Goal: Task Accomplishment & Management: Complete application form

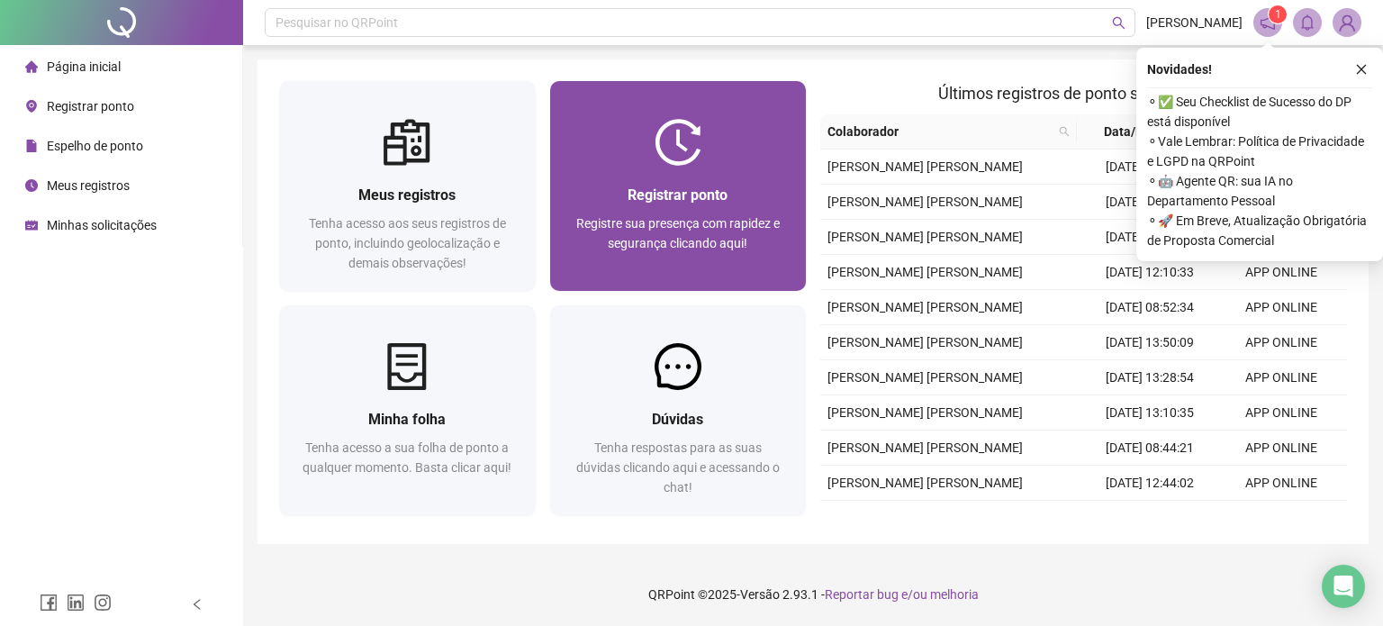
click at [742, 179] on div "Registrar ponto Registre sua presença com rapidez e segurança clicando aqui!" at bounding box center [678, 228] width 257 height 125
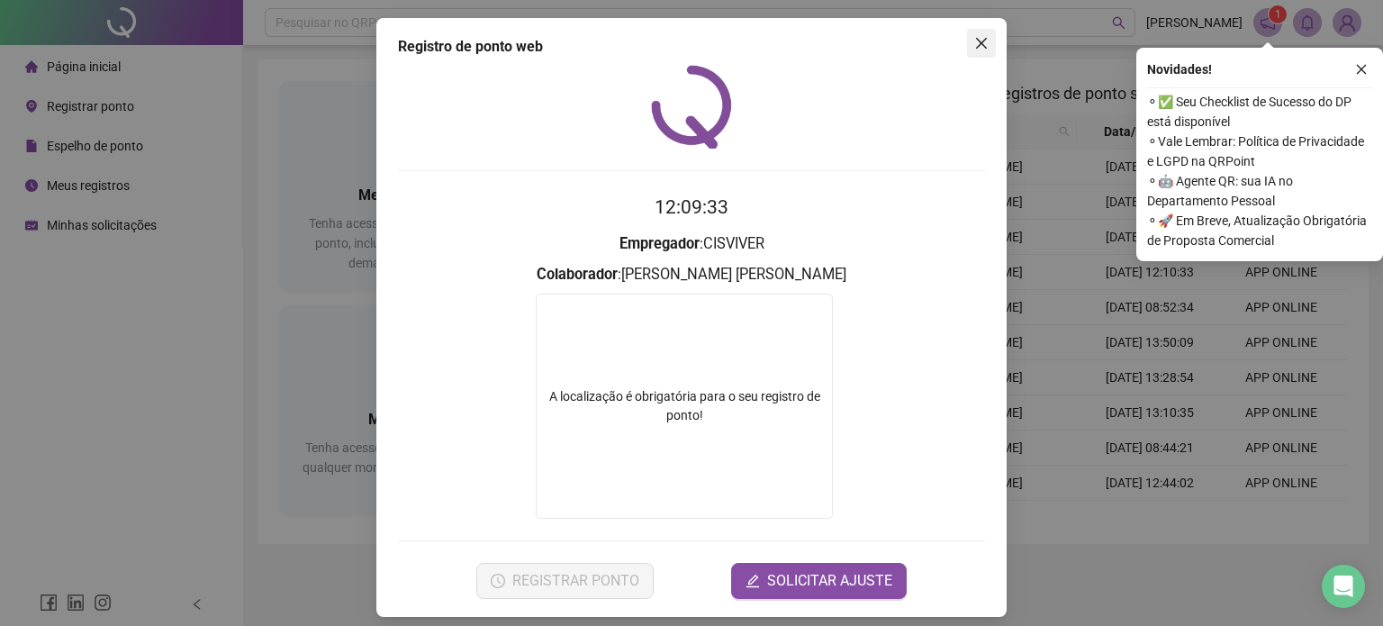
click at [974, 37] on icon "close" at bounding box center [981, 43] width 14 height 14
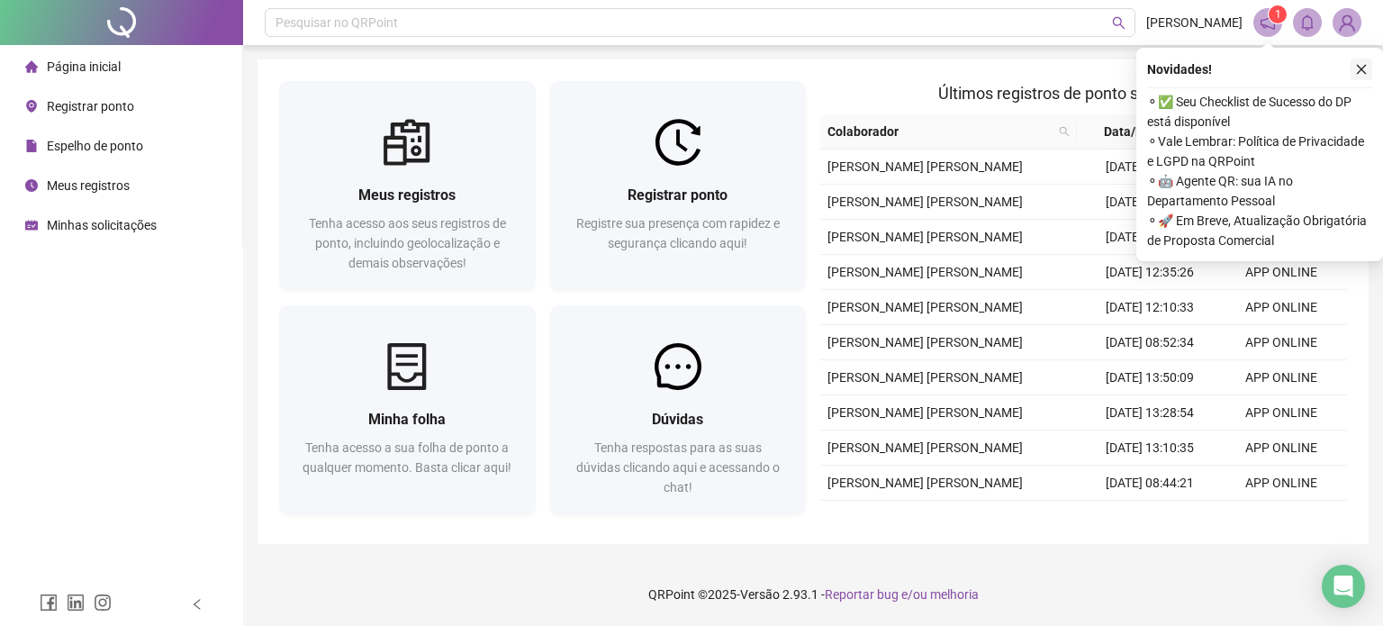
click at [1365, 64] on icon "close" at bounding box center [1361, 69] width 13 height 13
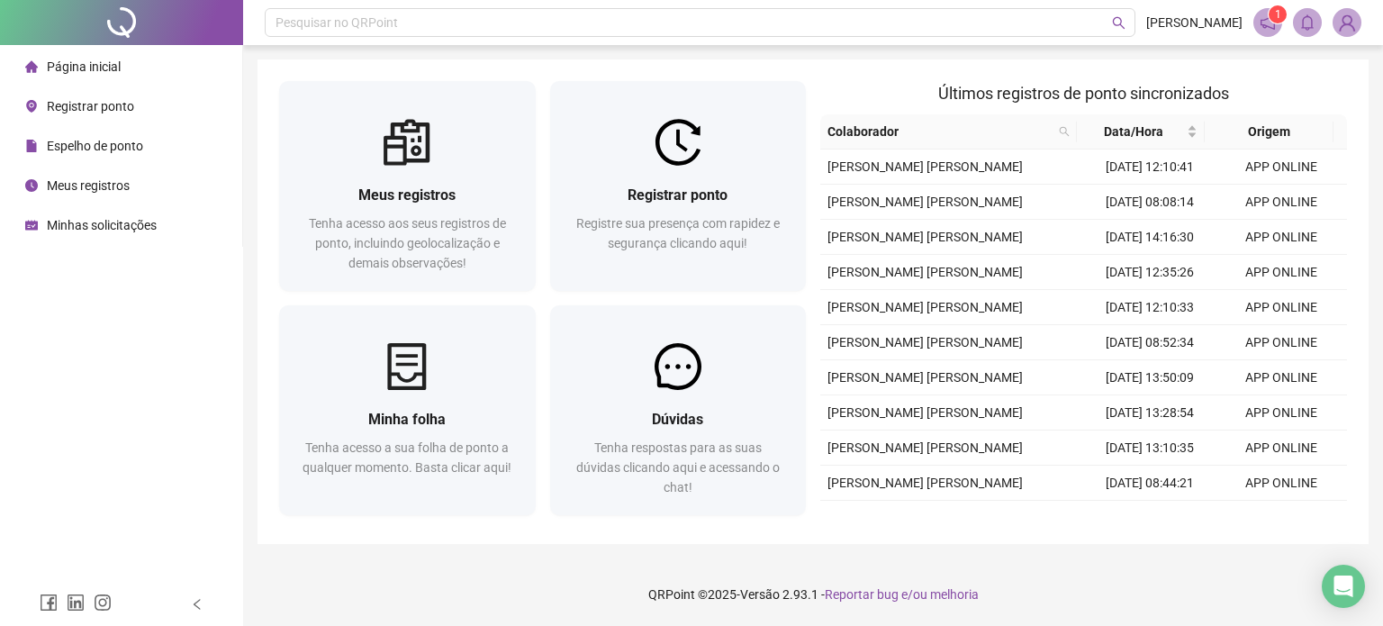
click at [1264, 21] on icon "notification" at bounding box center [1268, 22] width 16 height 16
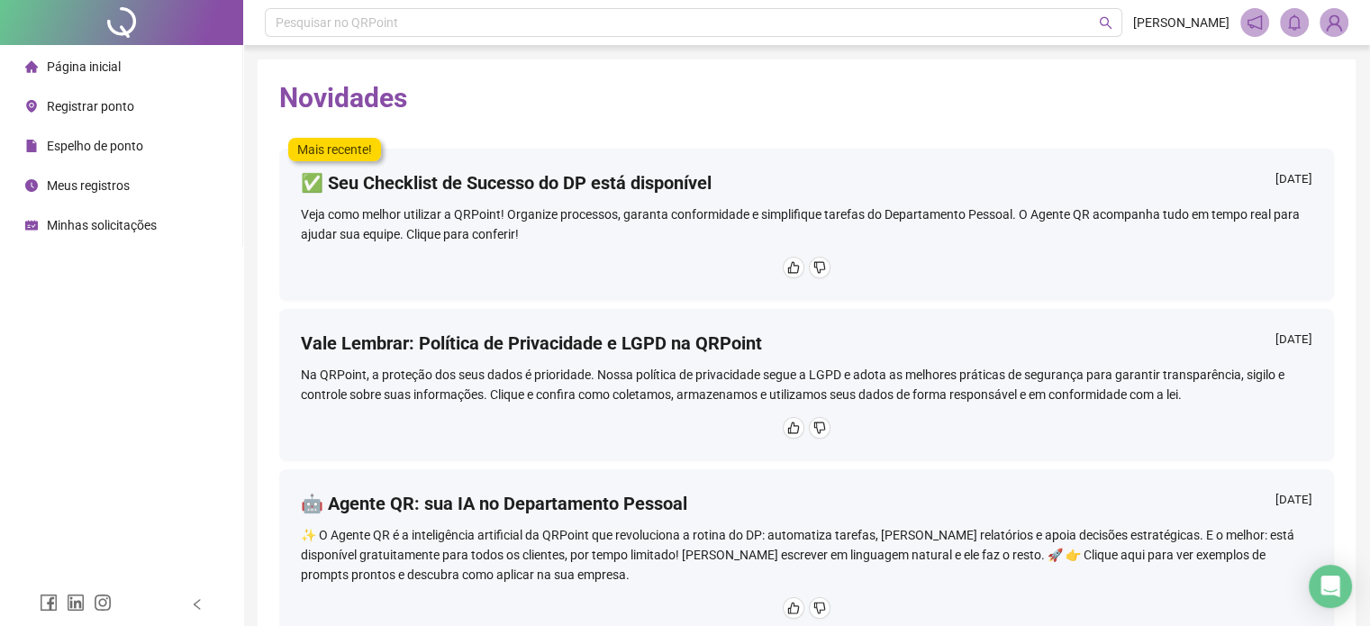
click at [58, 65] on span "Página inicial" at bounding box center [84, 66] width 74 height 14
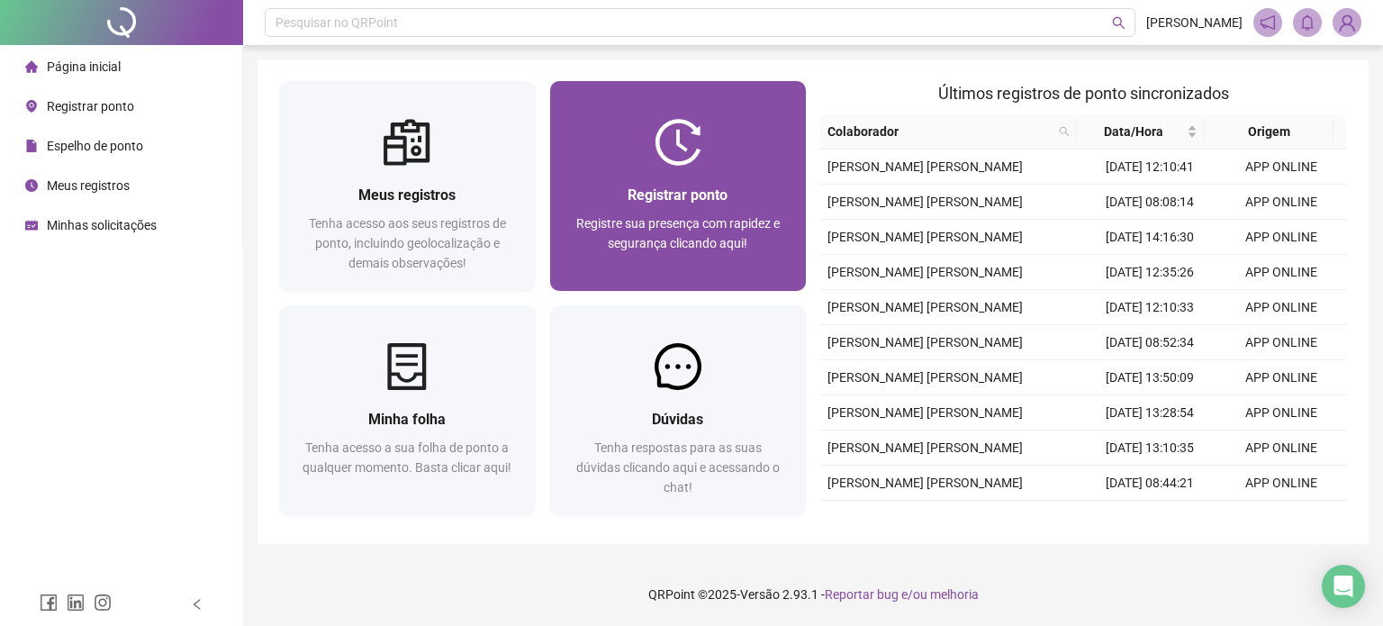
click at [632, 178] on div "Registrar ponto Registre sua presença com rapidez e segurança clicando aqui!" at bounding box center [678, 228] width 257 height 125
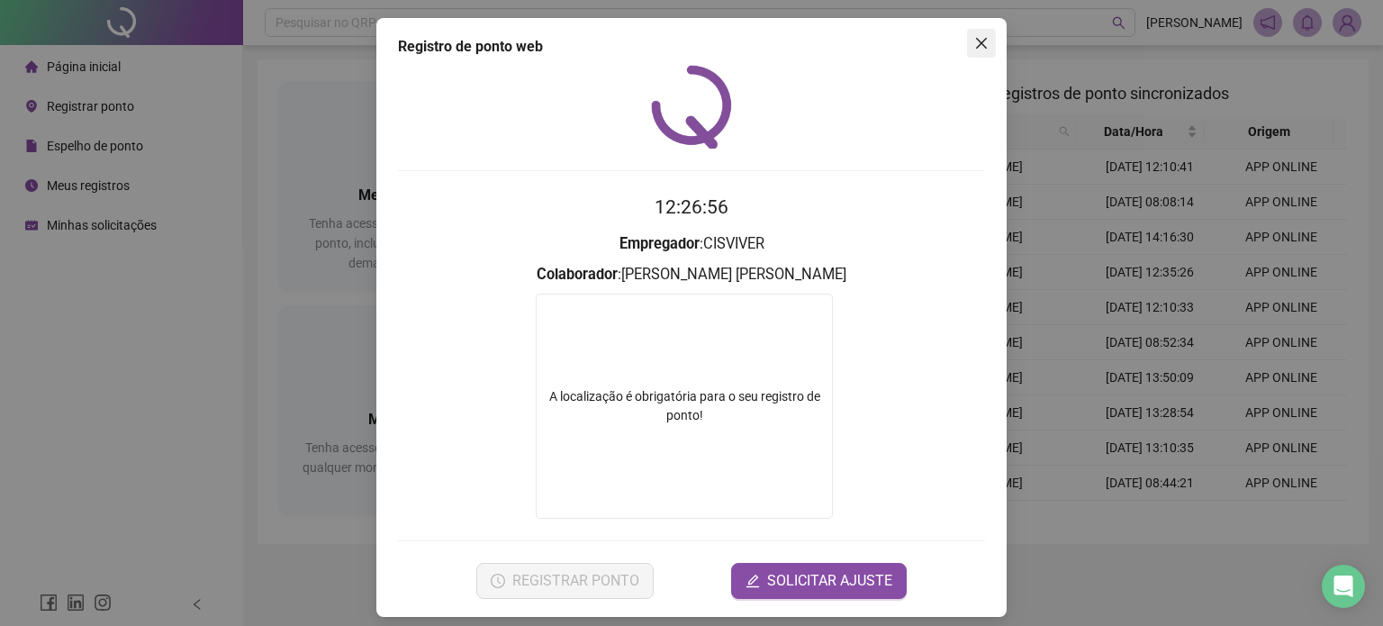
click at [967, 50] on span "Close" at bounding box center [981, 43] width 29 height 14
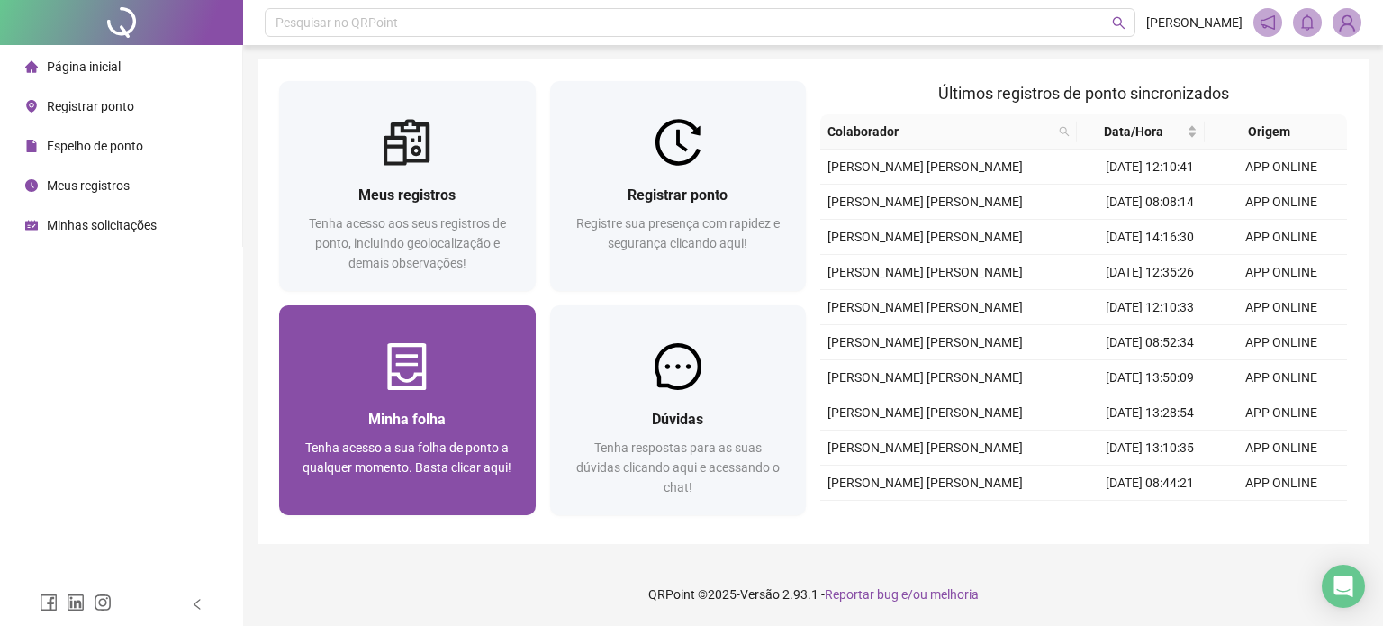
click at [450, 409] on div "Minha folha" at bounding box center [407, 419] width 213 height 23
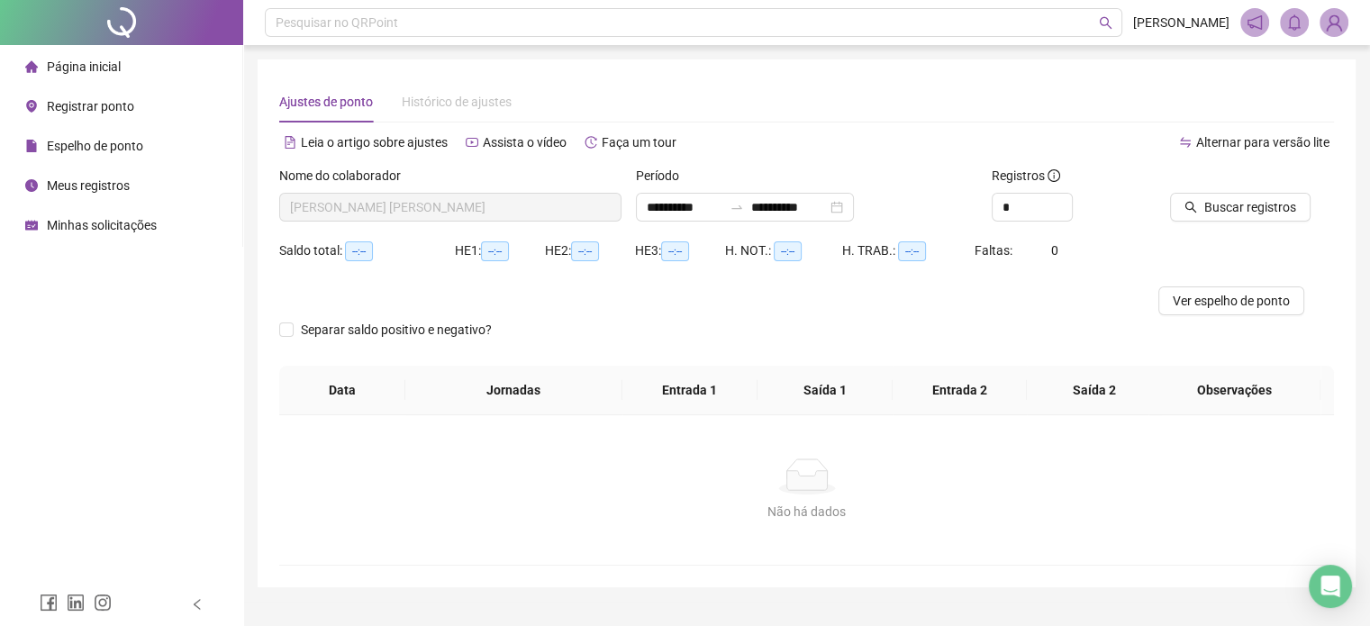
type input "**********"
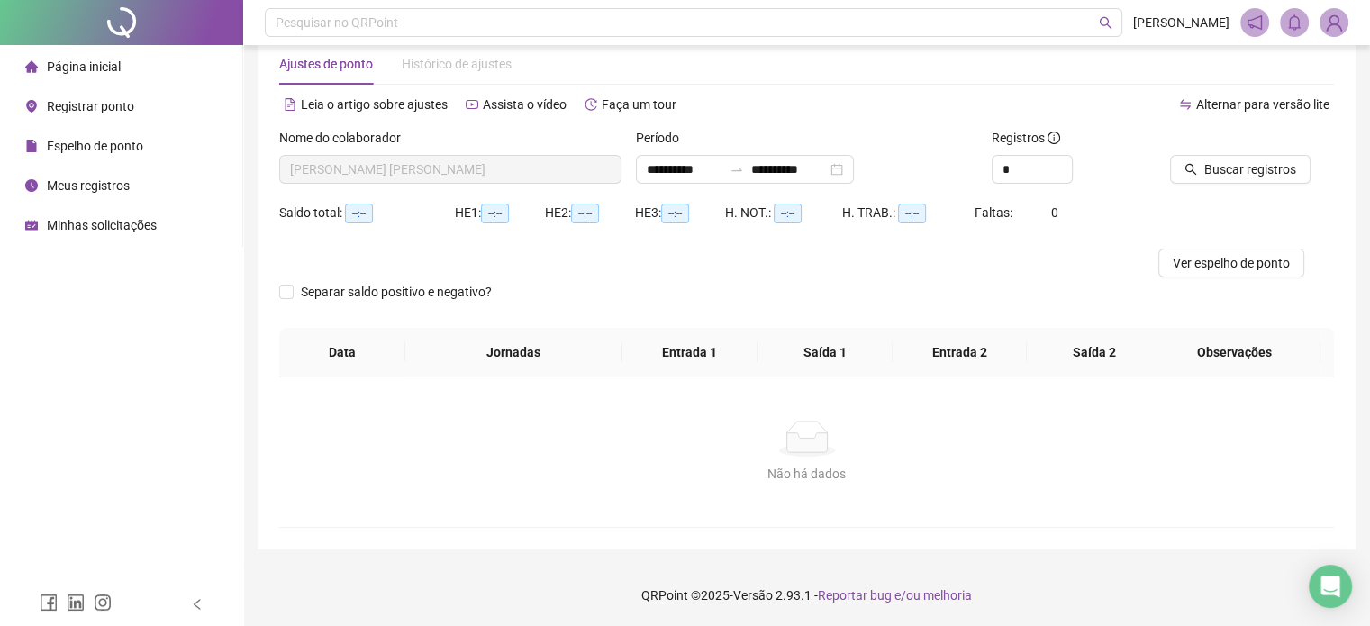
click at [60, 67] on span "Página inicial" at bounding box center [84, 66] width 74 height 14
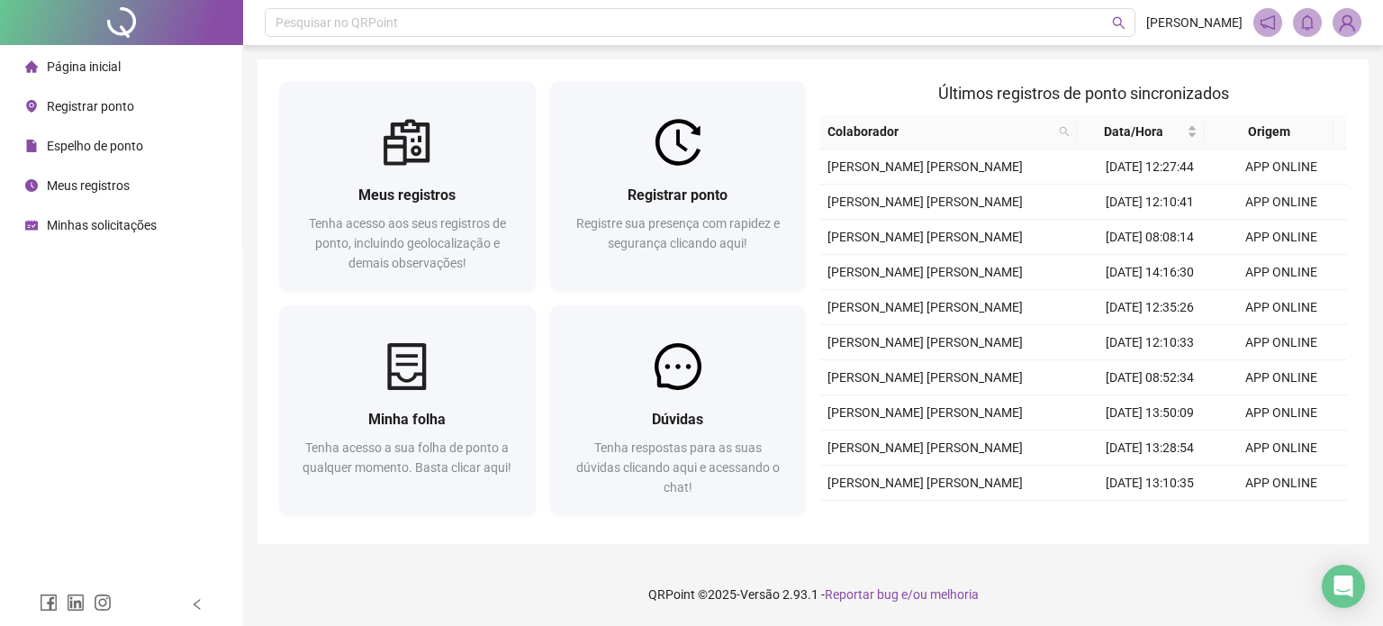
click at [104, 193] on span "Meus registros" at bounding box center [88, 185] width 83 height 14
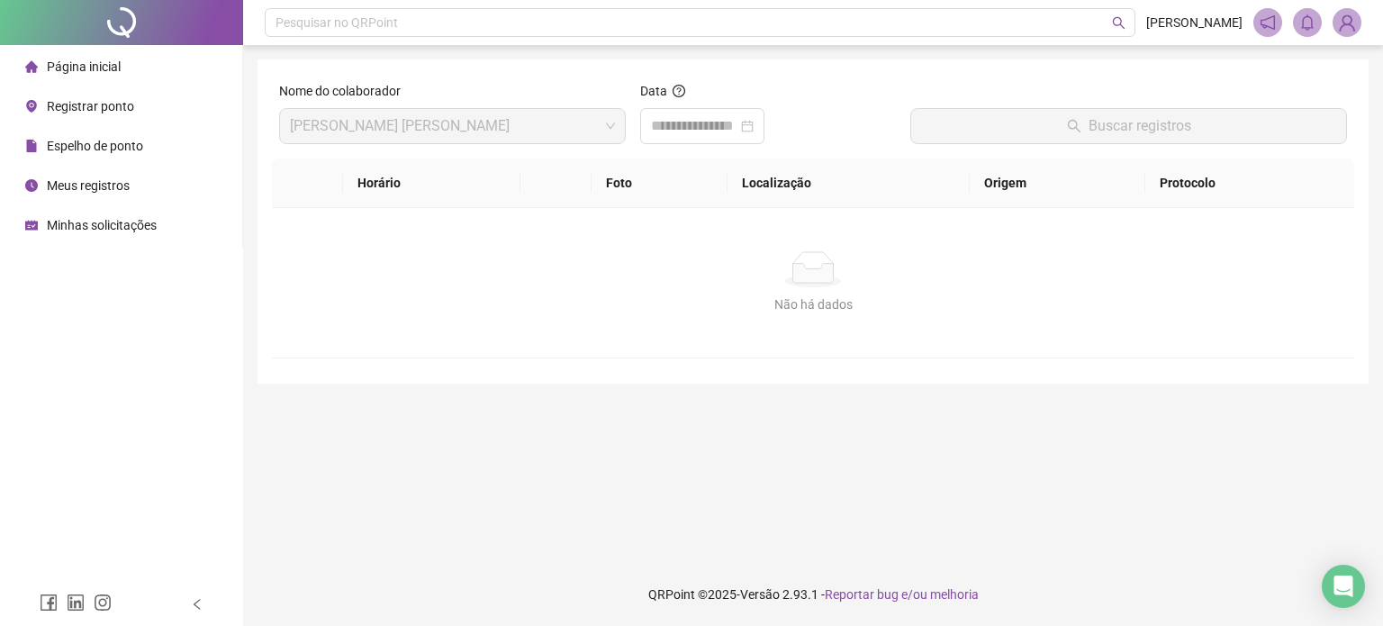
click at [89, 231] on span "Minhas solicitações" at bounding box center [102, 225] width 110 height 14
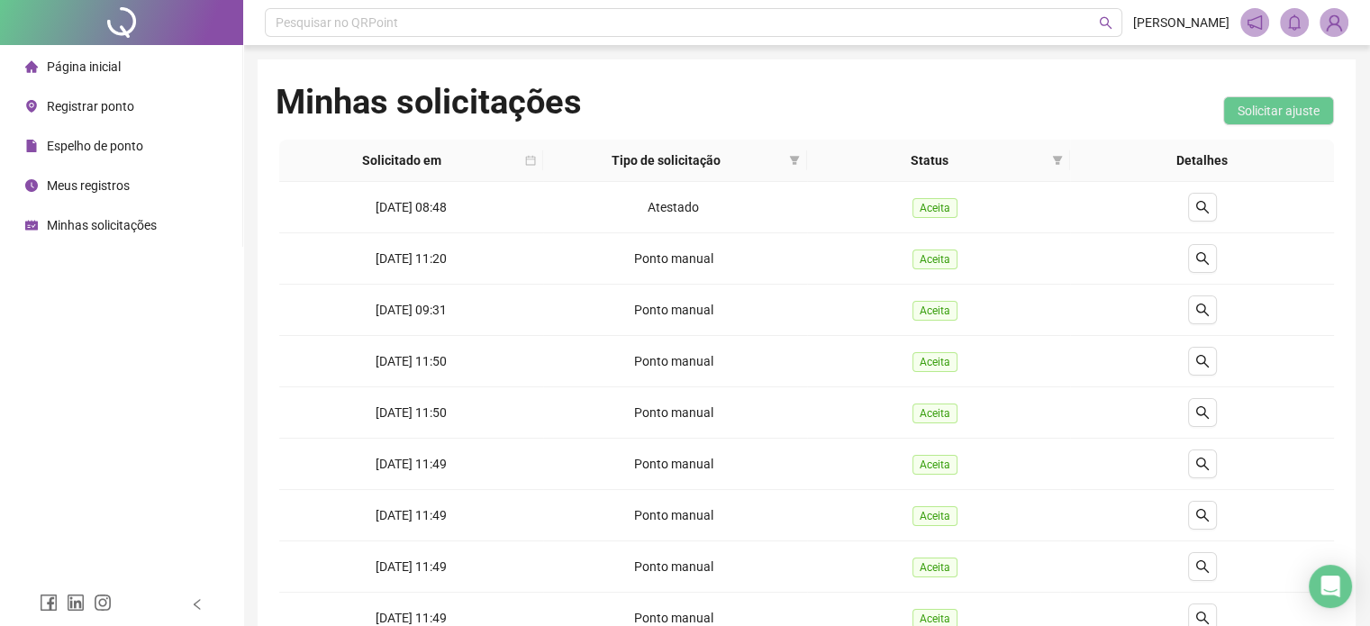
click at [104, 64] on span "Página inicial" at bounding box center [84, 66] width 74 height 14
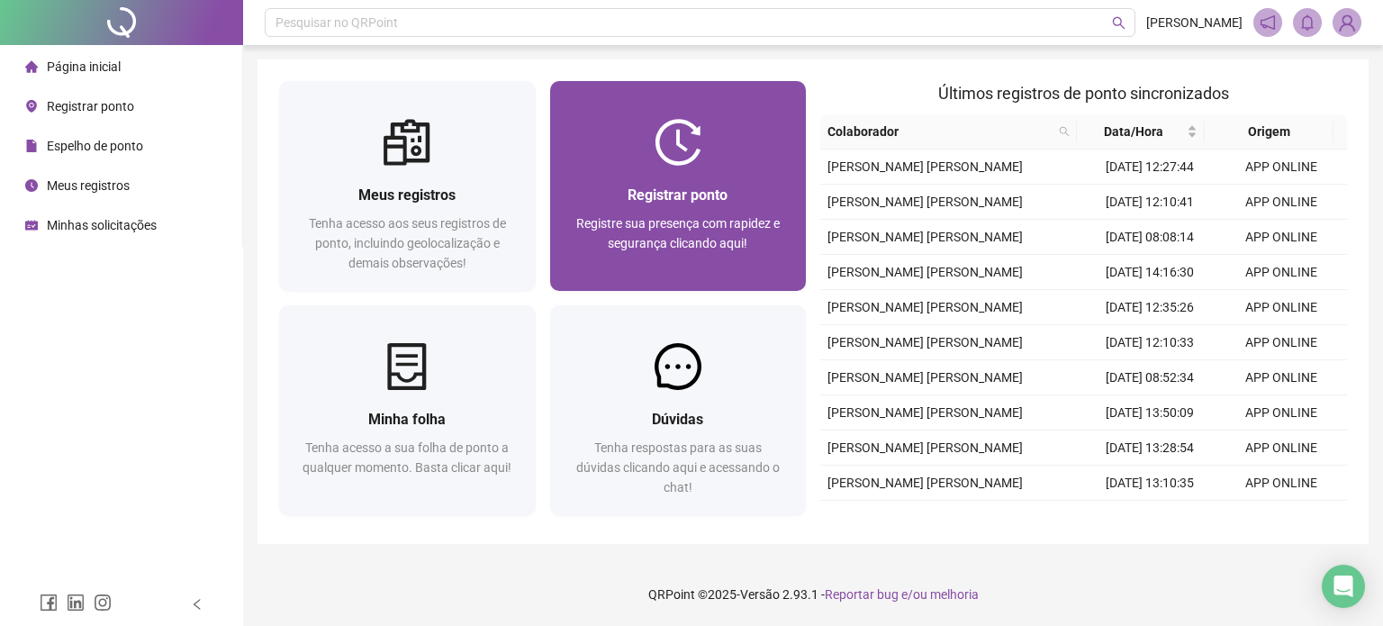
click at [592, 234] on div "Registre sua presença com rapidez e segurança clicando aqui!" at bounding box center [678, 242] width 213 height 59
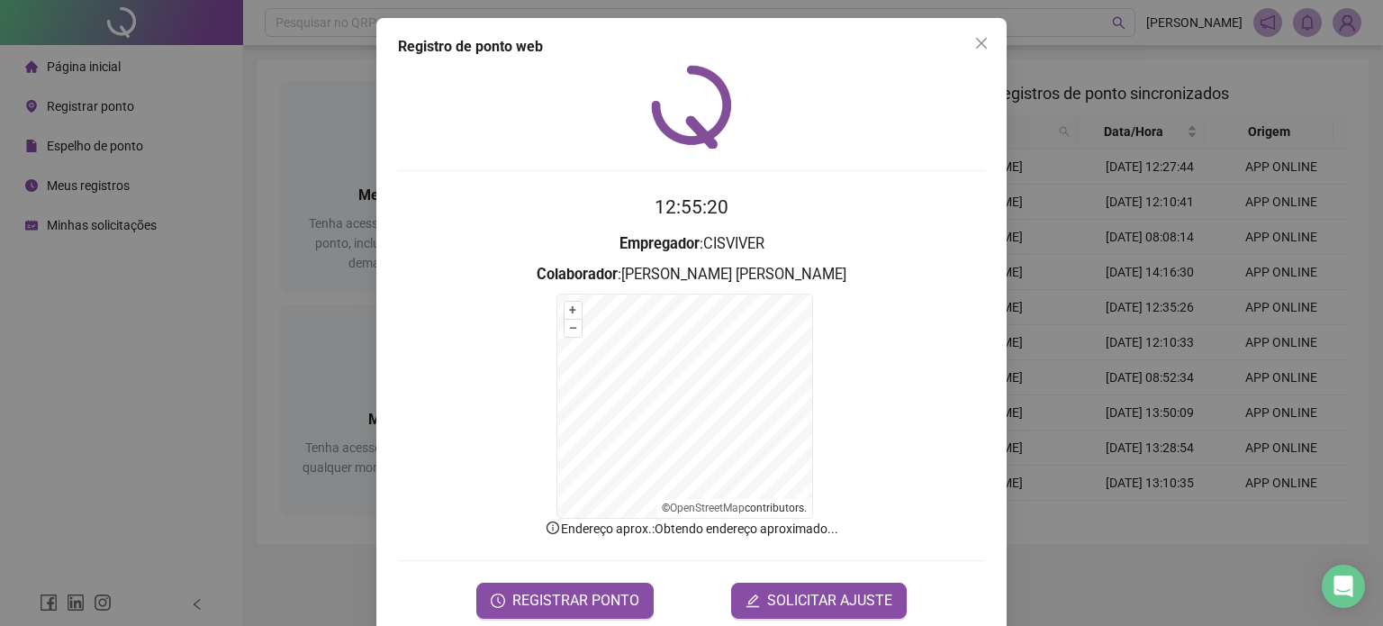
click at [836, 366] on form "+ – ⇧ › © OpenStreetMap contributors." at bounding box center [691, 406] width 587 height 225
click at [839, 606] on span "SOLICITAR AJUSTE" at bounding box center [829, 601] width 125 height 22
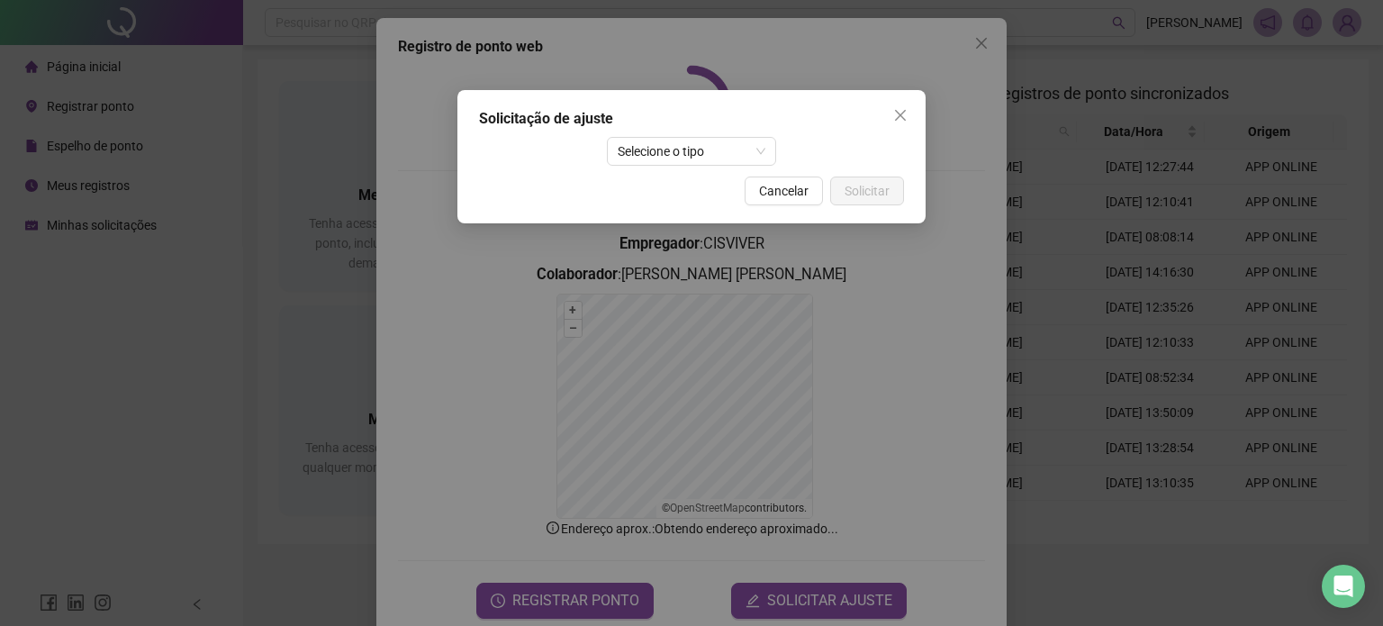
click at [638, 167] on div "Solicitação de ajuste Selecione o tipo Cancelar Solicitar" at bounding box center [691, 156] width 468 height 133
click at [642, 155] on span "Selecione o tipo" at bounding box center [692, 151] width 149 height 27
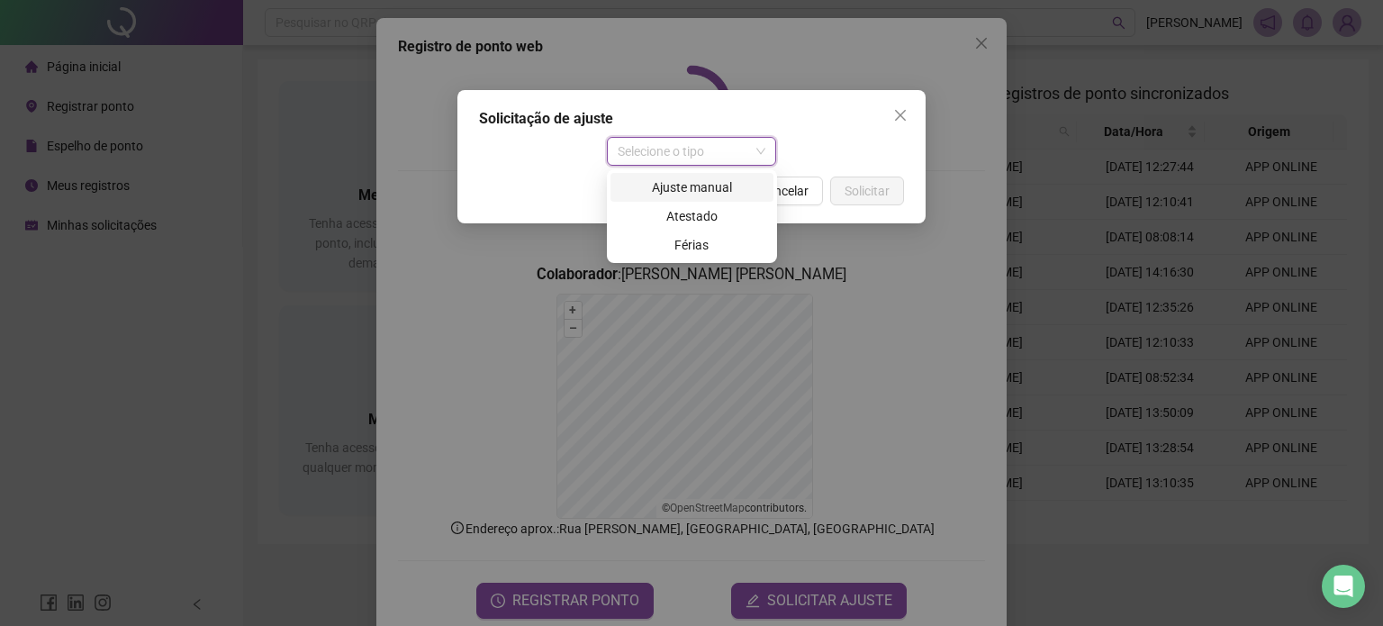
click at [656, 182] on div "Ajuste manual" at bounding box center [691, 187] width 141 height 20
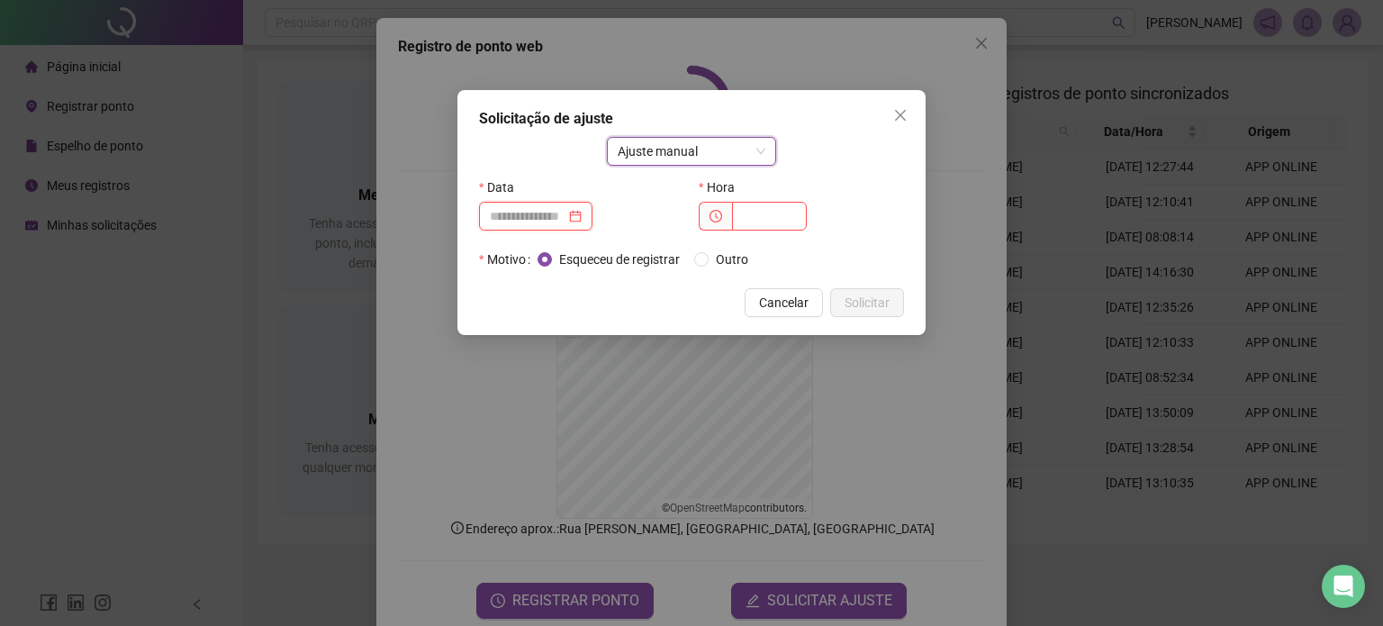
click at [517, 217] on input at bounding box center [528, 216] width 76 height 20
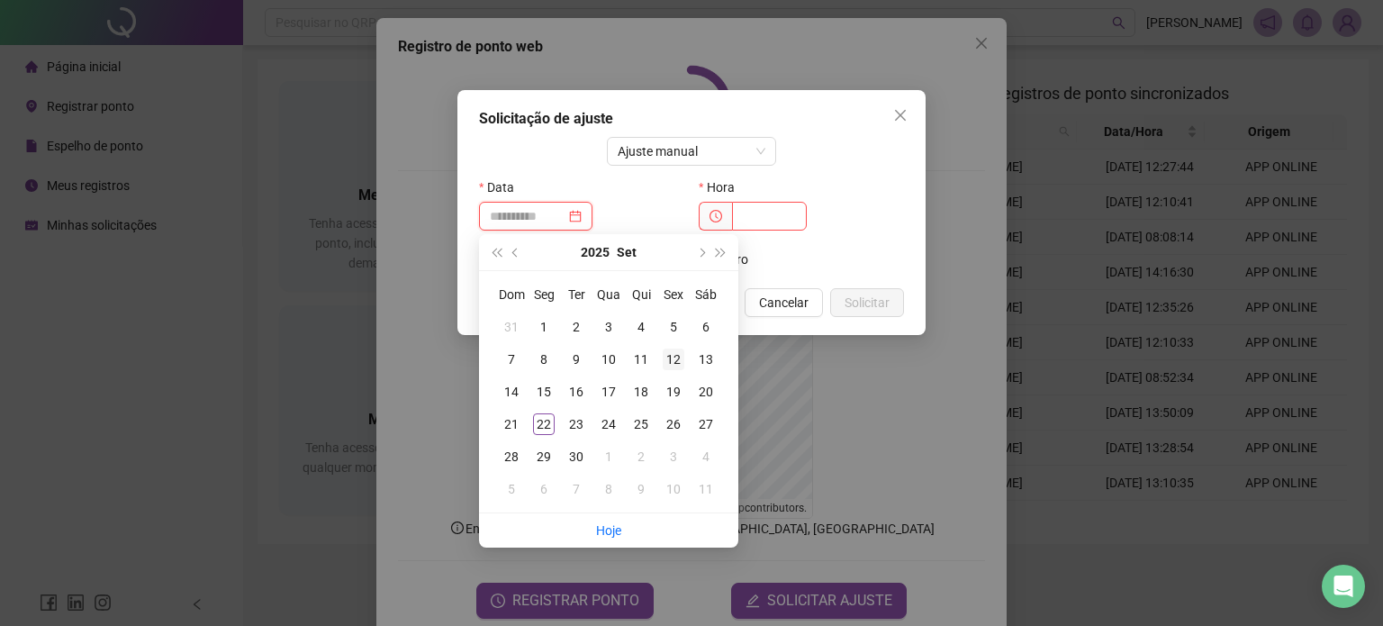
type input "**********"
click at [681, 359] on div "12" at bounding box center [674, 360] width 22 height 22
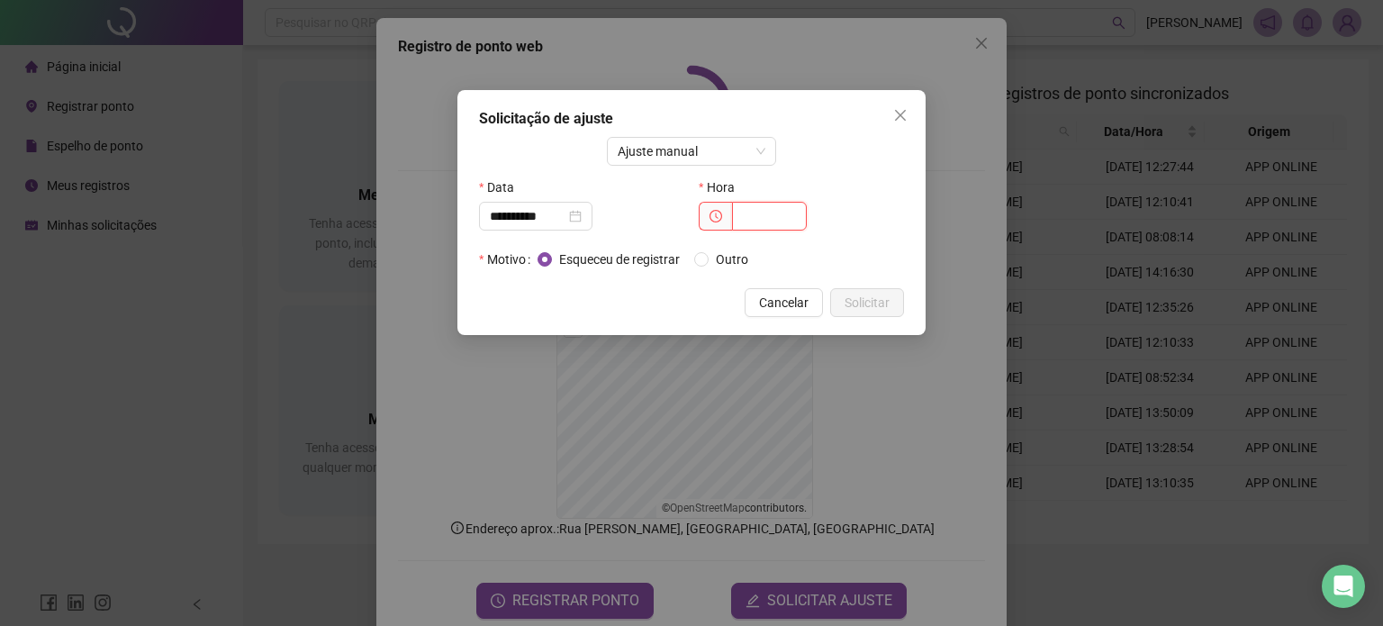
click at [783, 208] on input "text" at bounding box center [769, 216] width 75 height 29
type input "*****"
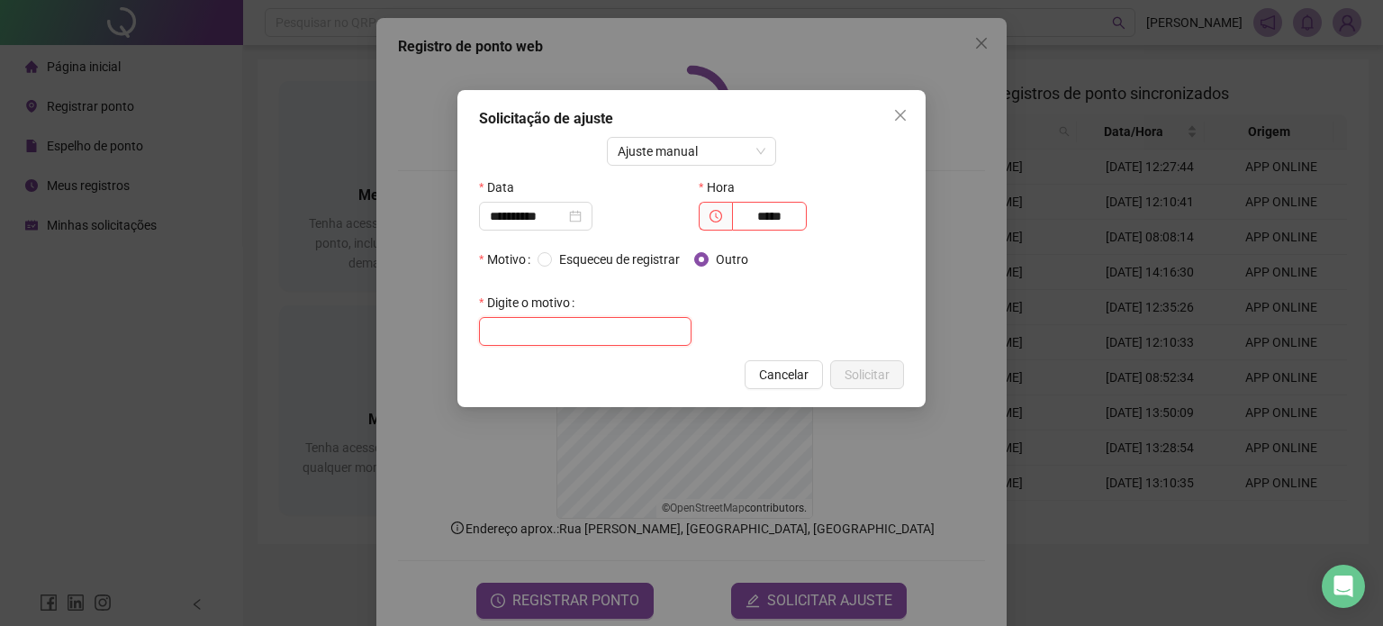
click at [639, 334] on input "text" at bounding box center [585, 331] width 213 height 29
click at [515, 331] on input "text" at bounding box center [585, 331] width 213 height 29
type input "**********"
click at [852, 374] on span "Solicitar" at bounding box center [867, 375] width 45 height 20
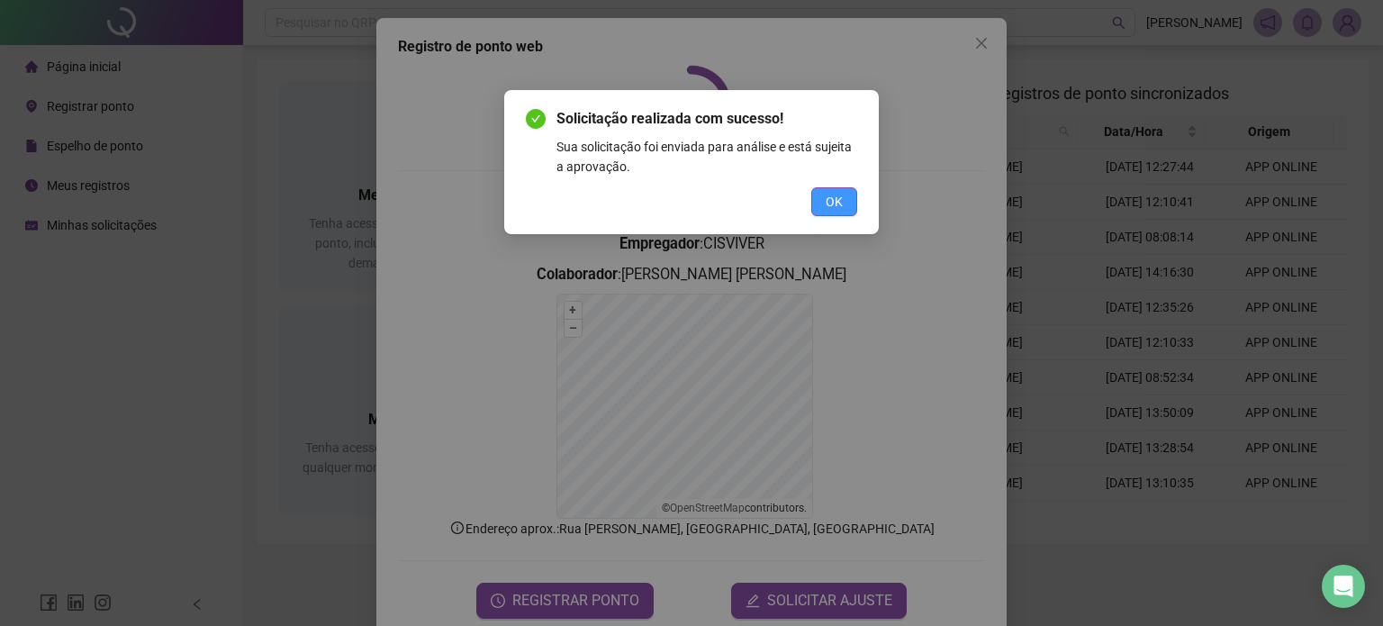
click at [831, 205] on span "OK" at bounding box center [834, 202] width 17 height 20
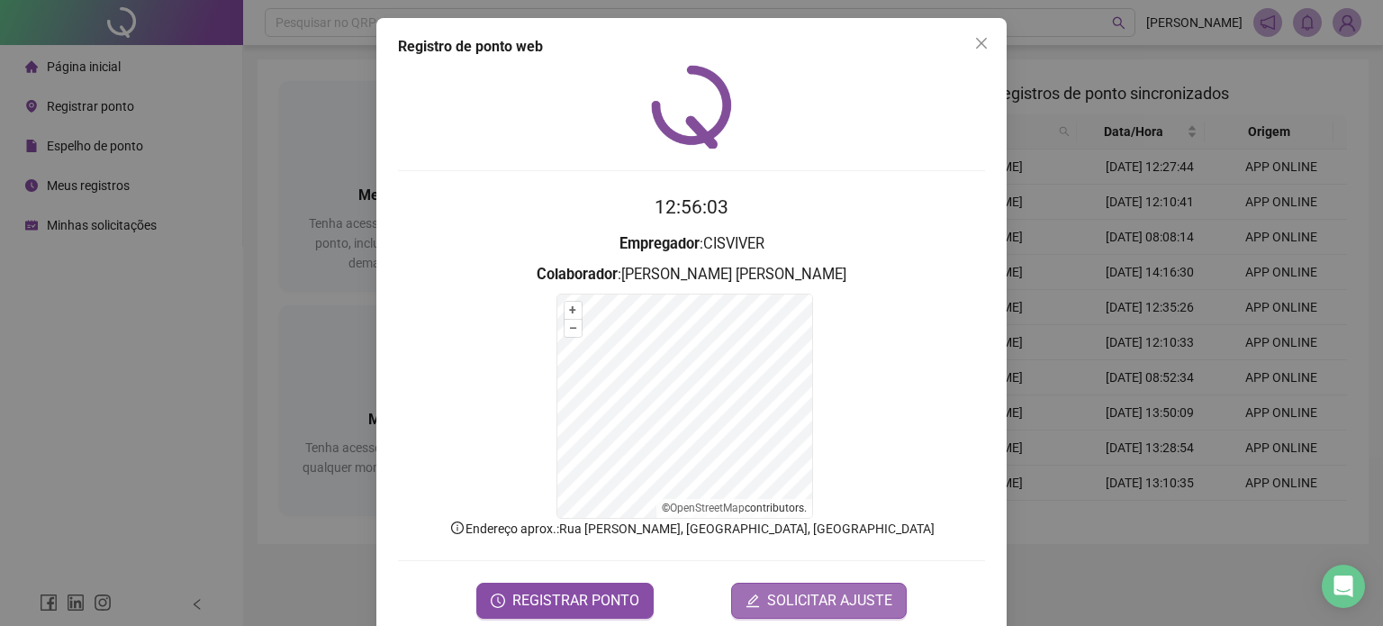
click at [810, 607] on span "SOLICITAR AJUSTE" at bounding box center [829, 601] width 125 height 22
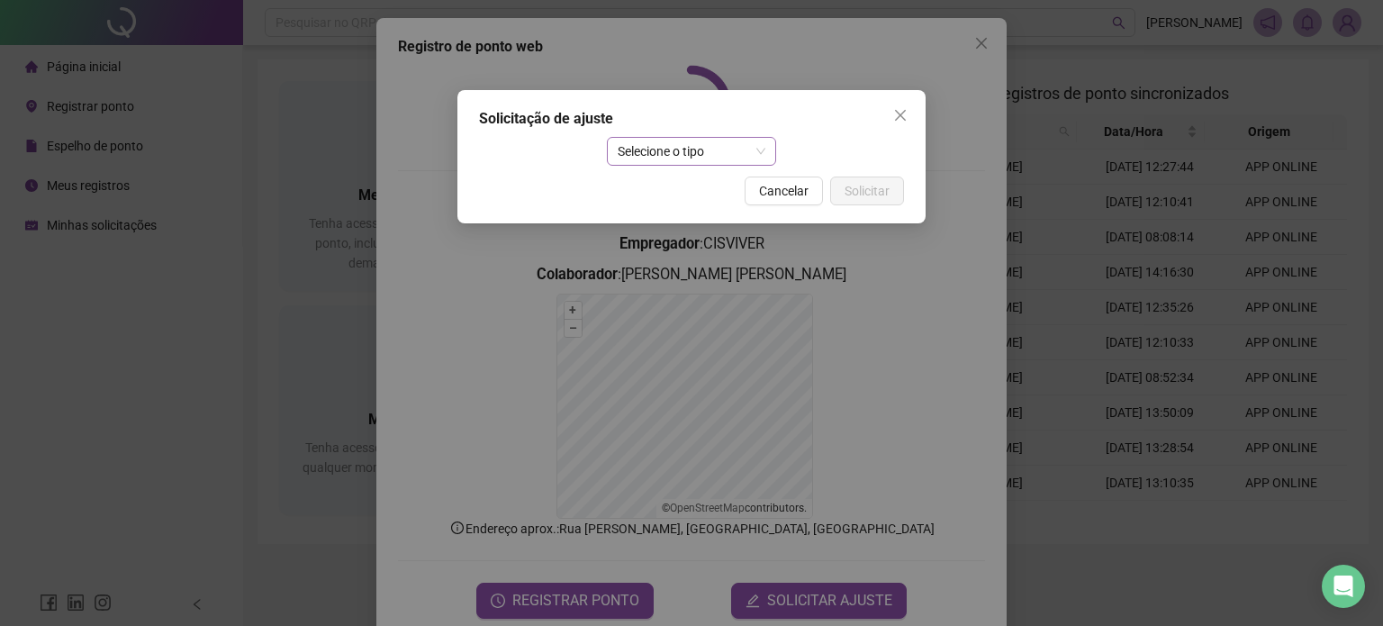
click at [743, 163] on span "Selecione o tipo" at bounding box center [692, 151] width 149 height 27
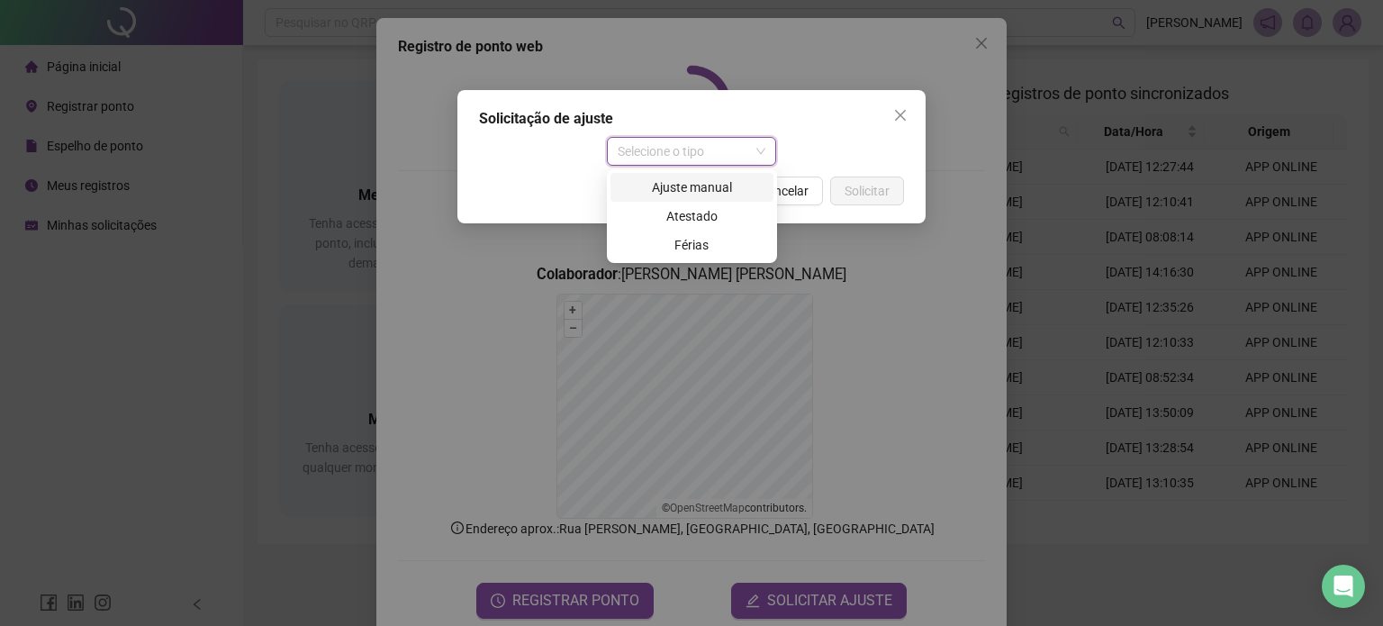
click at [696, 190] on div "Ajuste manual" at bounding box center [691, 187] width 141 height 20
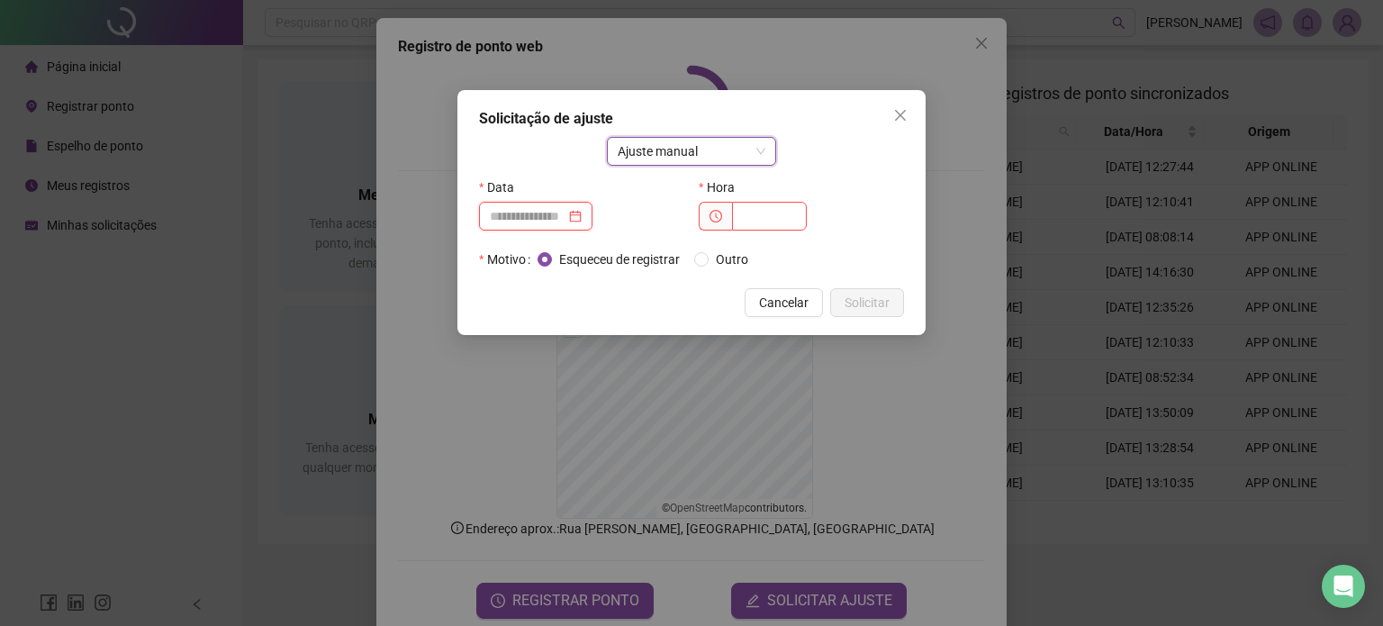
click at [513, 213] on input at bounding box center [528, 216] width 76 height 20
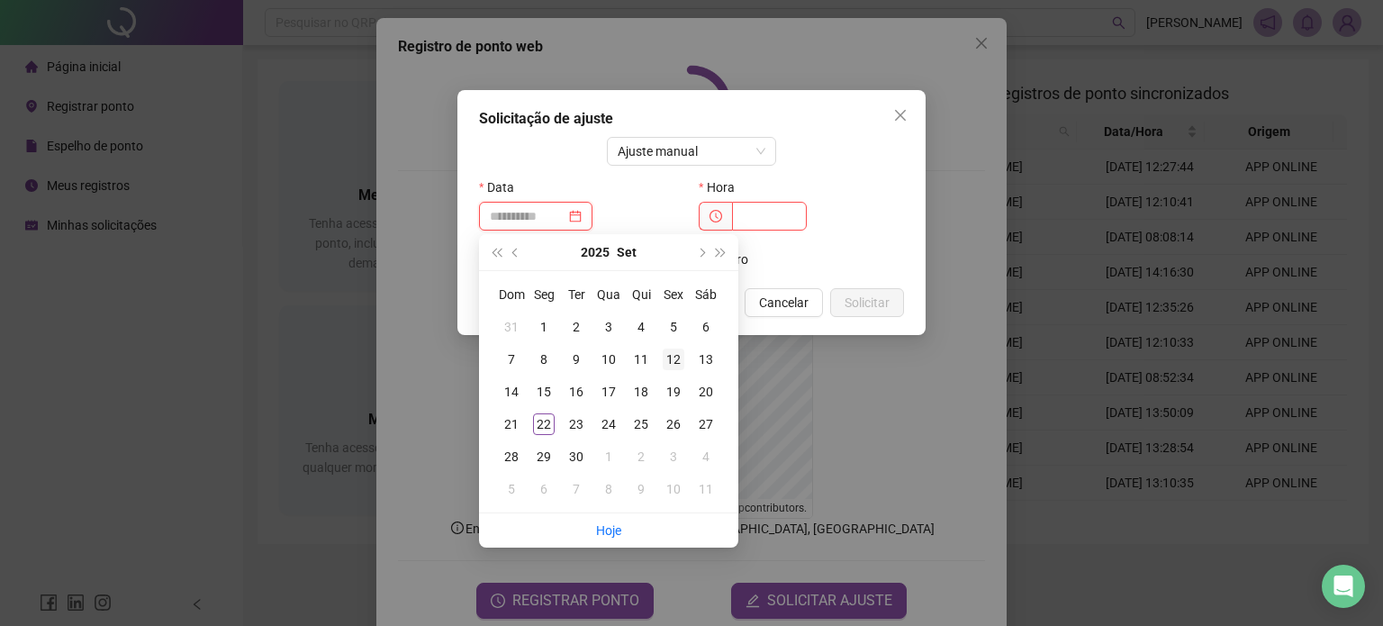
type input "**********"
click at [681, 355] on div "12" at bounding box center [674, 360] width 22 height 22
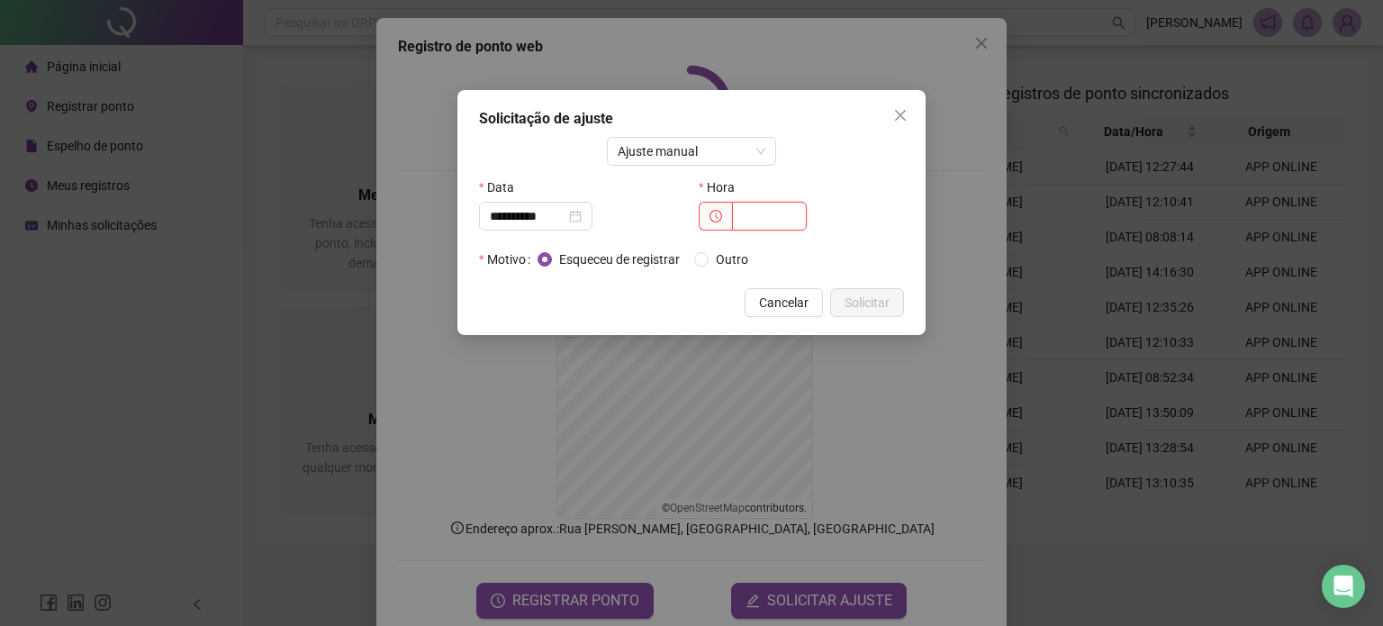
click at [738, 214] on input "text" at bounding box center [769, 216] width 75 height 29
type input "*****"
click at [841, 306] on button "Solicitar" at bounding box center [867, 302] width 74 height 29
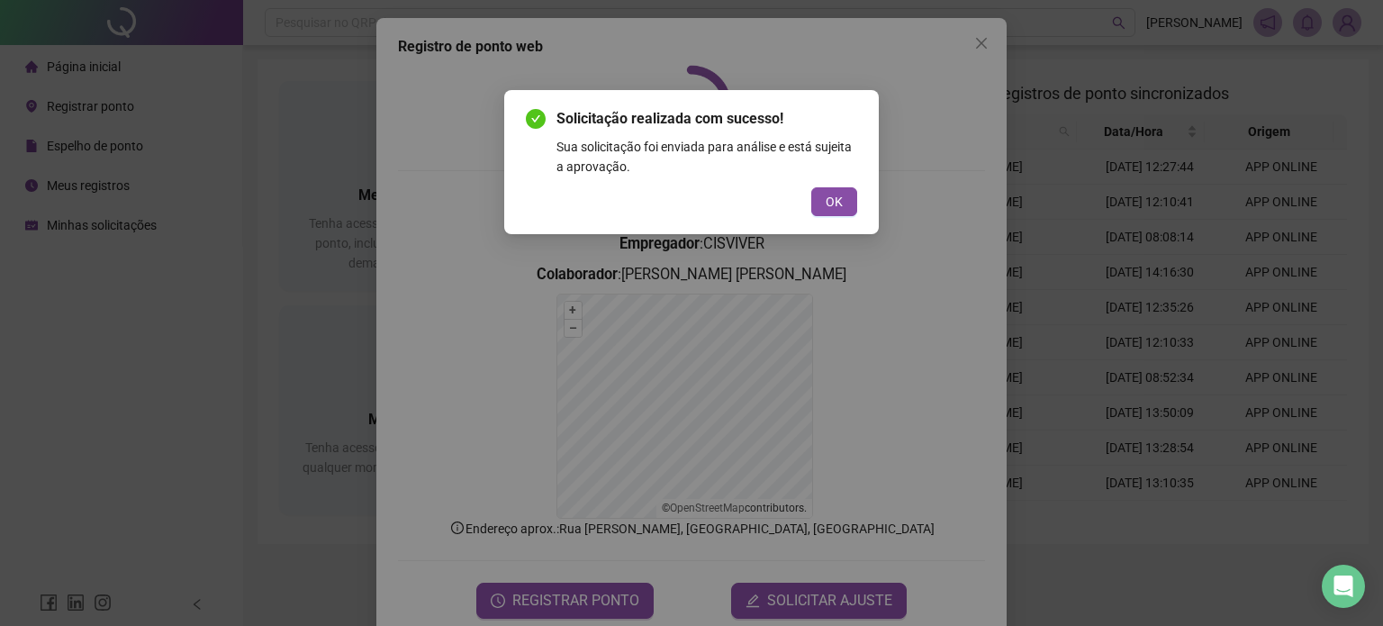
click at [859, 203] on div "Solicitação realizada com sucesso! Sua solicitação foi enviada para análise e e…" at bounding box center [691, 162] width 375 height 144
click at [836, 208] on span "OK" at bounding box center [834, 202] width 17 height 20
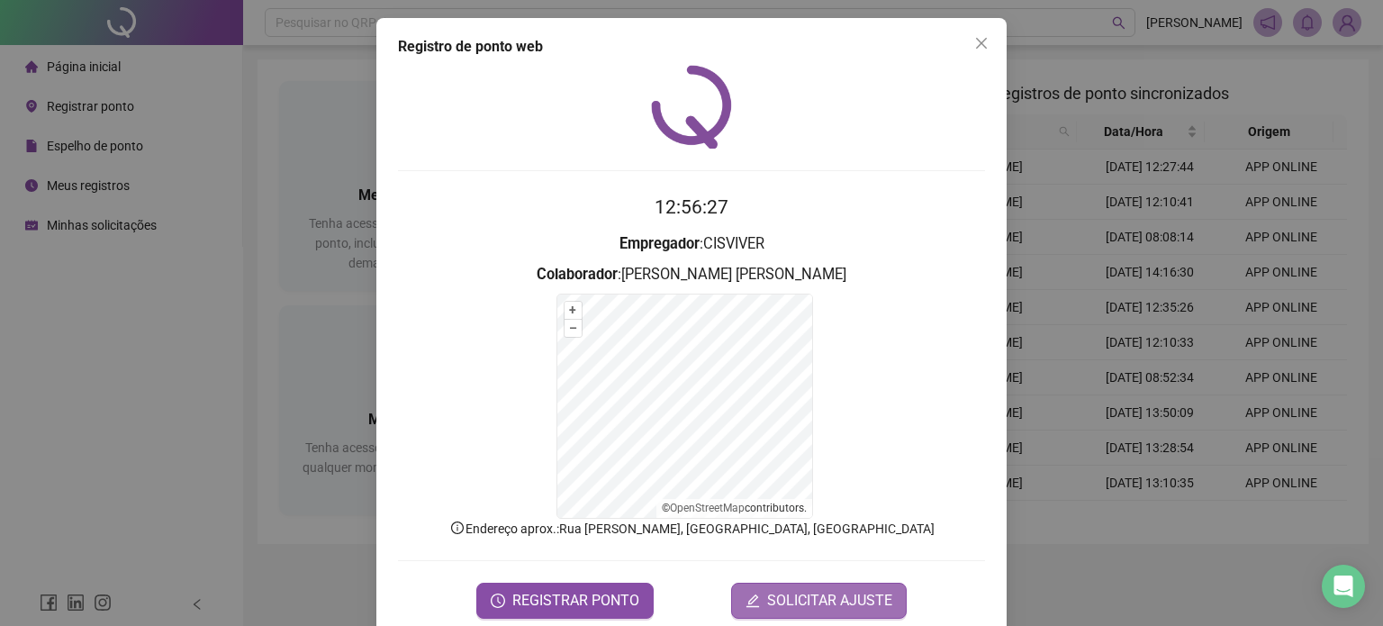
click at [767, 594] on span "SOLICITAR AJUSTE" at bounding box center [829, 601] width 125 height 22
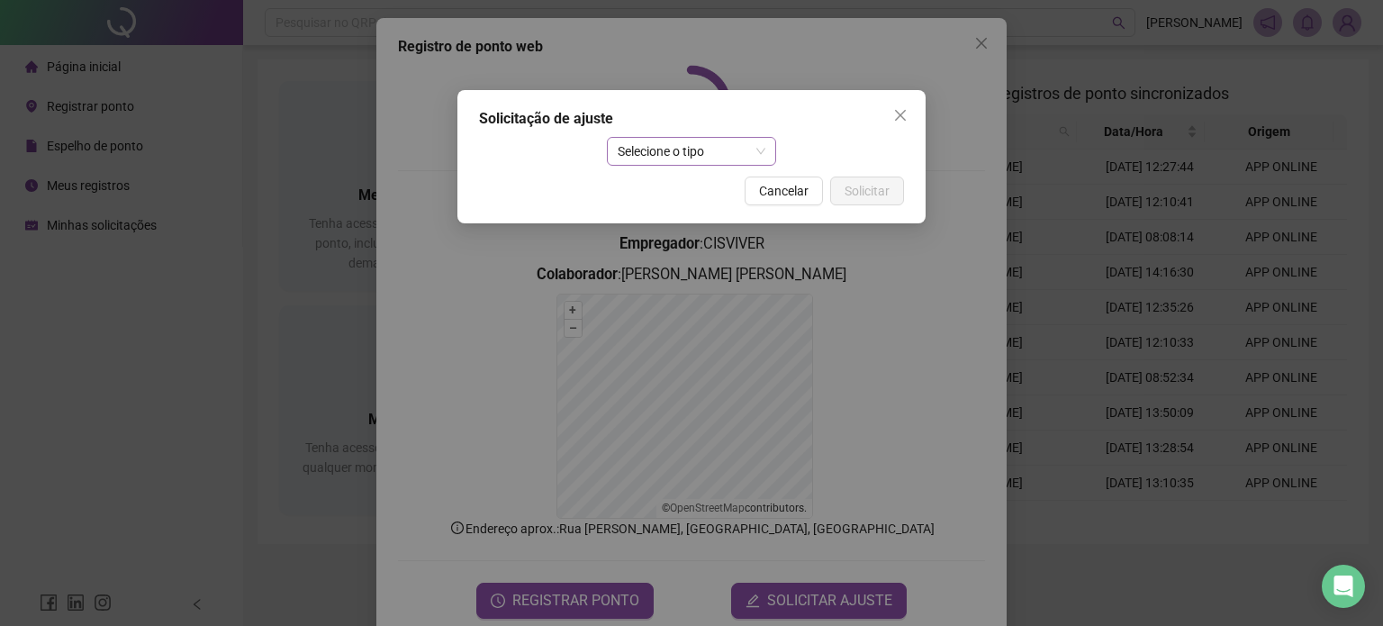
click at [635, 146] on span "Selecione o tipo" at bounding box center [692, 151] width 149 height 27
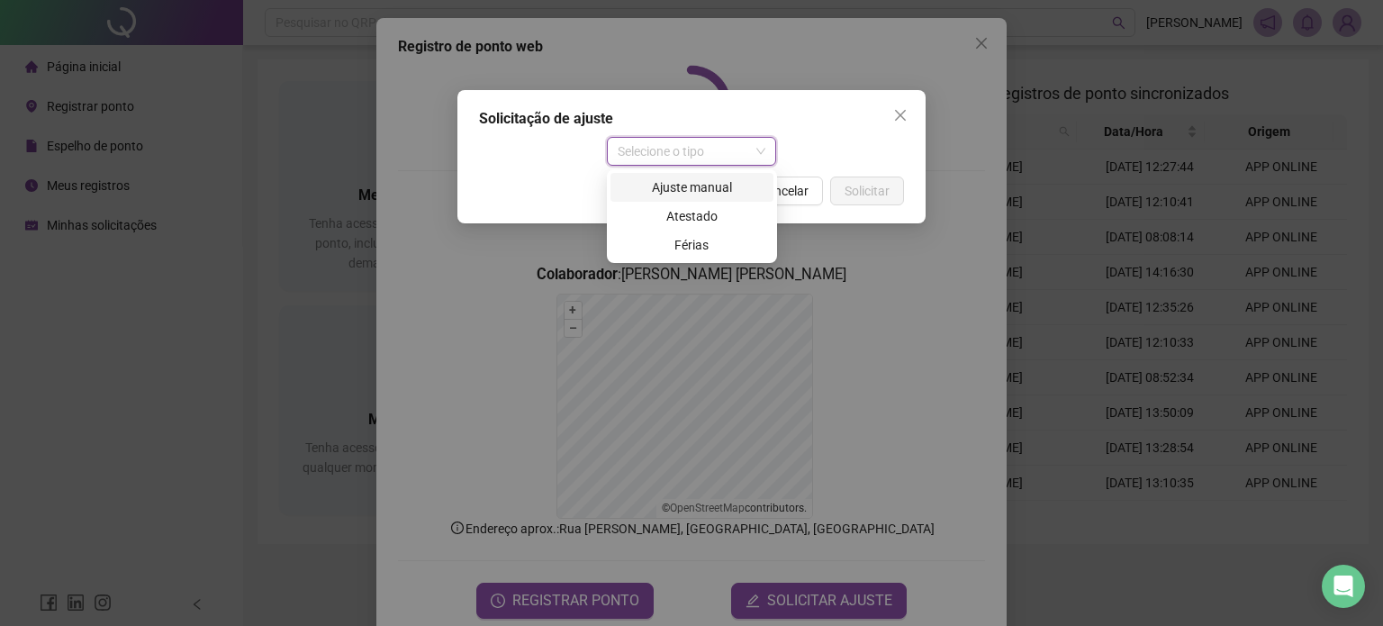
click at [662, 190] on div "Ajuste manual" at bounding box center [691, 187] width 141 height 20
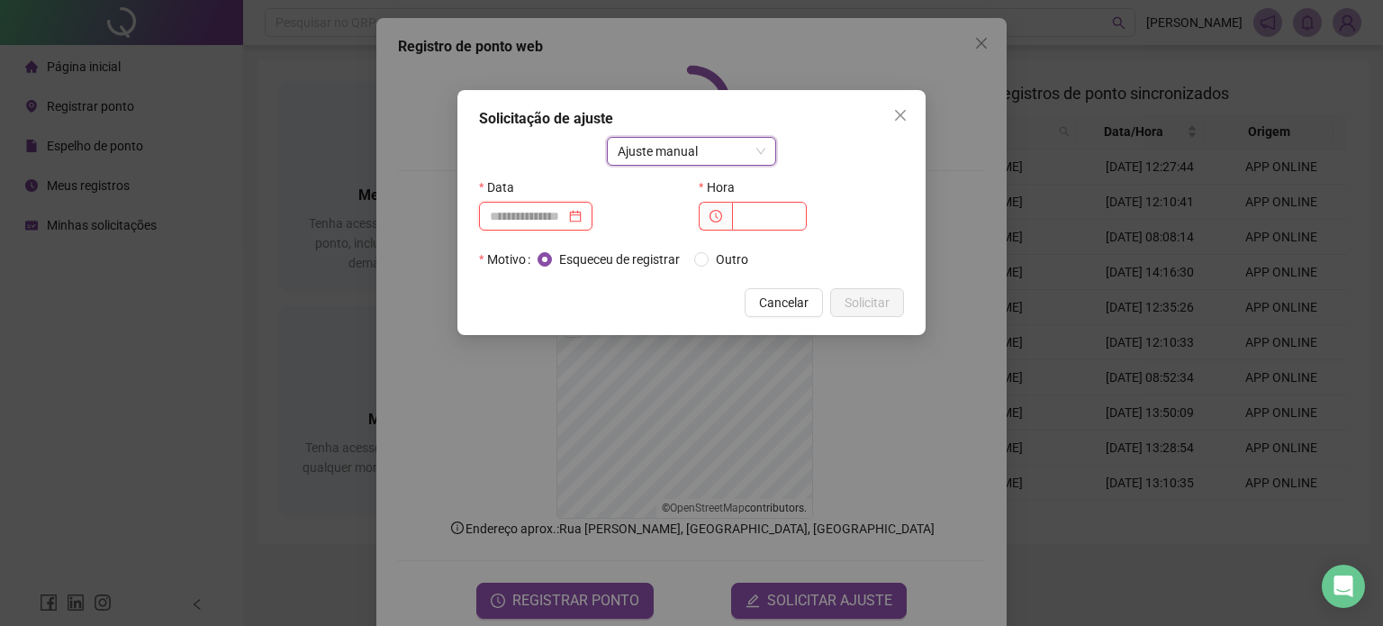
click at [551, 213] on input at bounding box center [528, 216] width 76 height 20
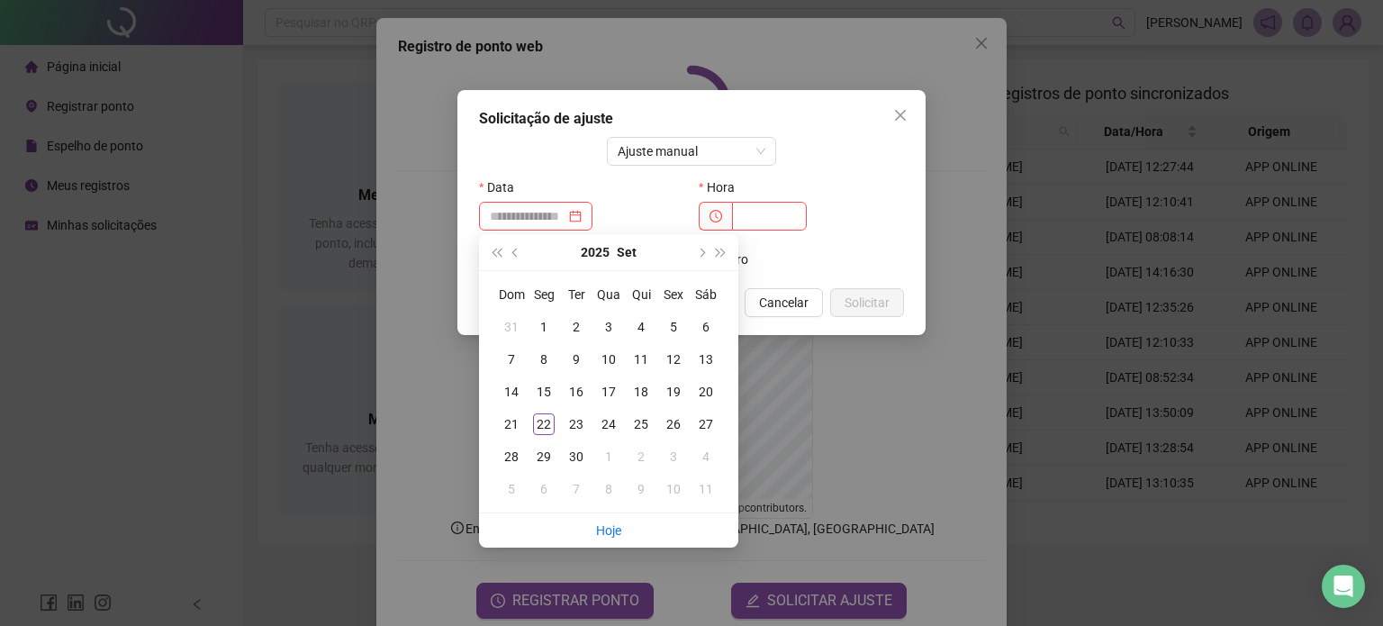
click at [880, 156] on div "Ajuste manual Data Hora Motivo Esqueceu de registrar Outro" at bounding box center [691, 205] width 425 height 137
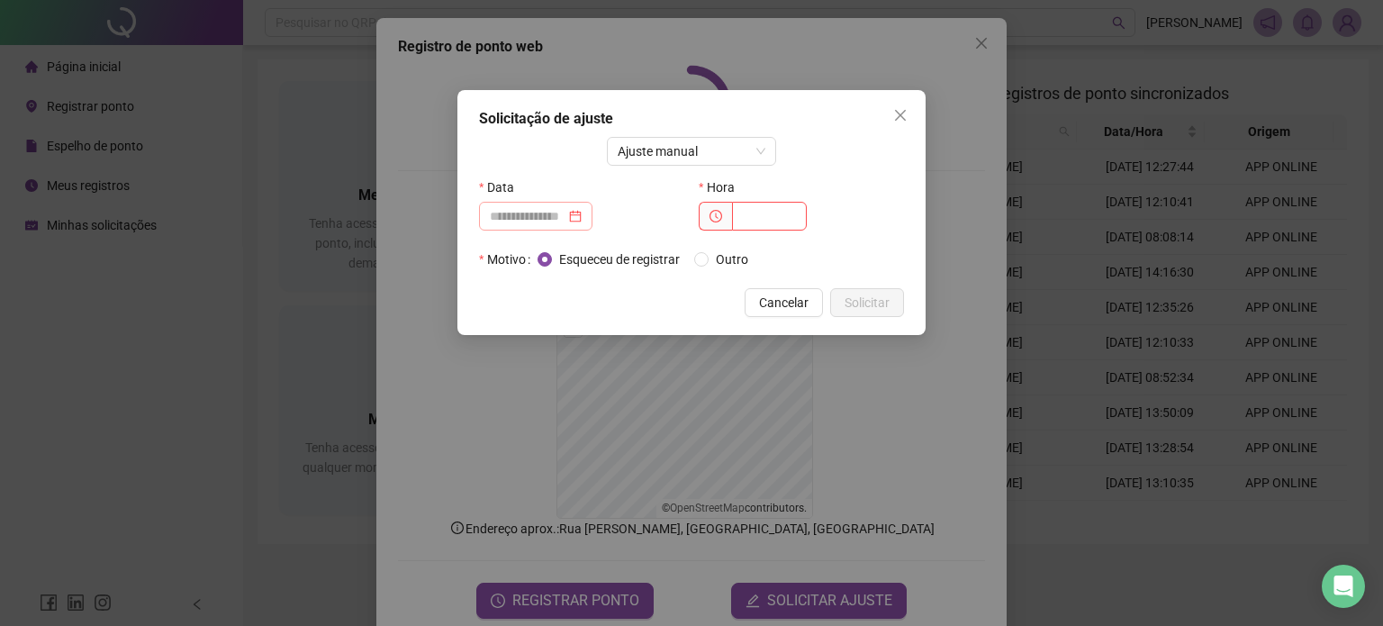
click at [582, 222] on div at bounding box center [536, 216] width 92 height 20
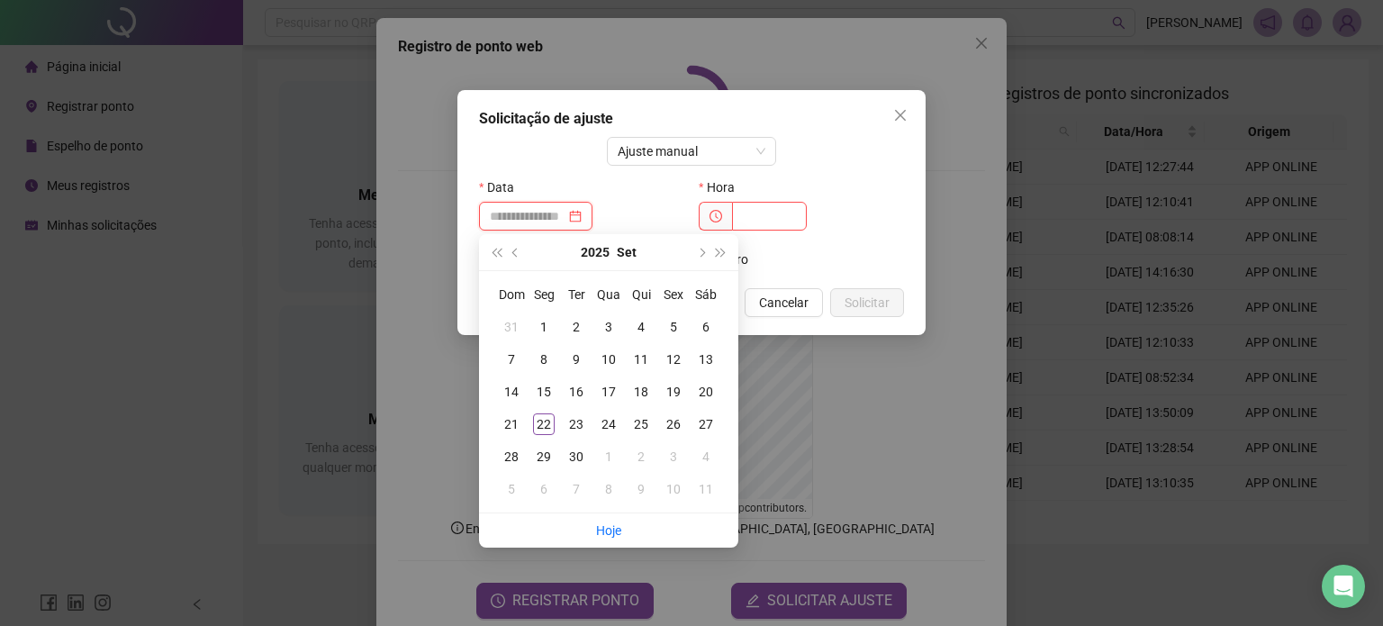
click at [582, 222] on div at bounding box center [536, 216] width 92 height 20
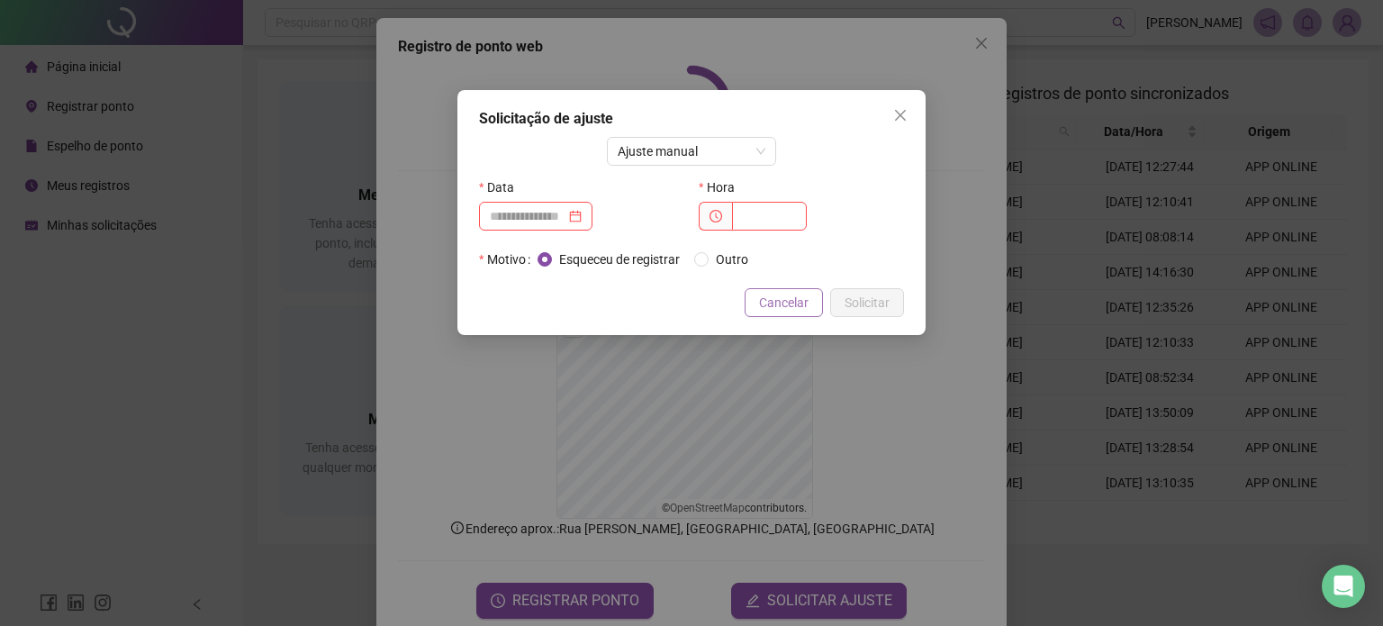
click at [786, 304] on span "Cancelar" at bounding box center [784, 303] width 50 height 20
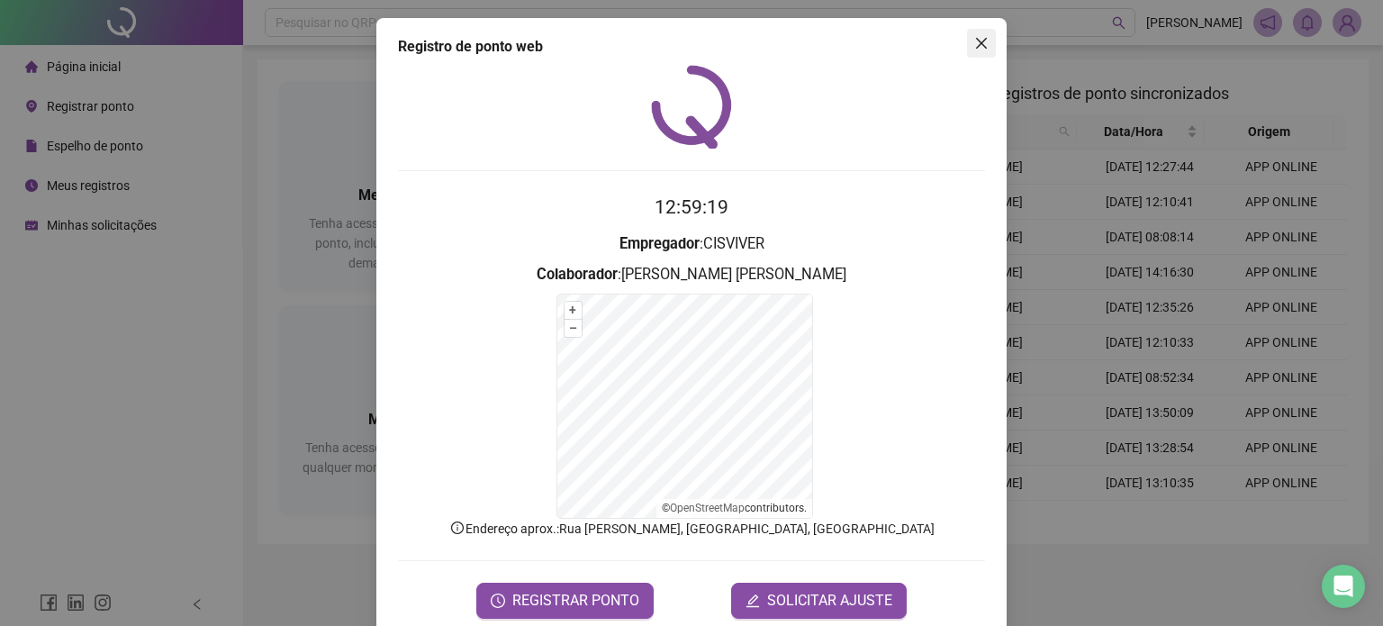
click at [974, 45] on icon "close" at bounding box center [981, 43] width 14 height 14
